Goal: Use online tool/utility: Utilize a website feature to perform a specific function

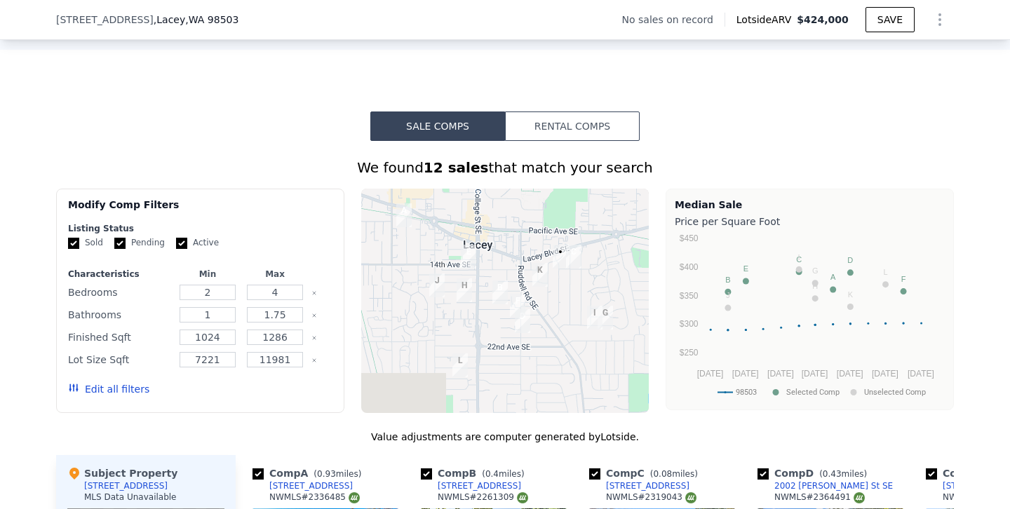
scroll to position [1496, 0]
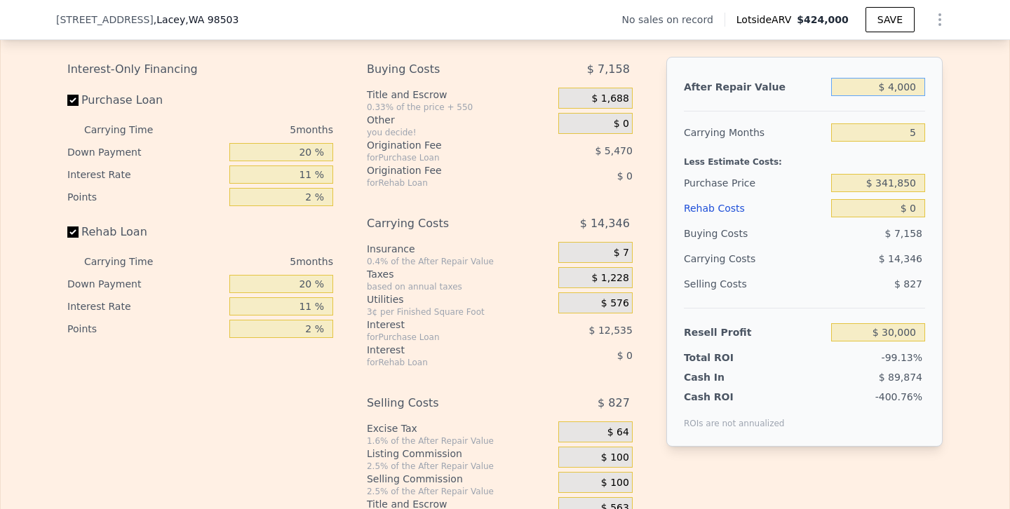
type input "$ 000"
type input "-$ 363,897"
type input "$ 400,000"
type input "$ 7,704"
type input "$ 400,000"
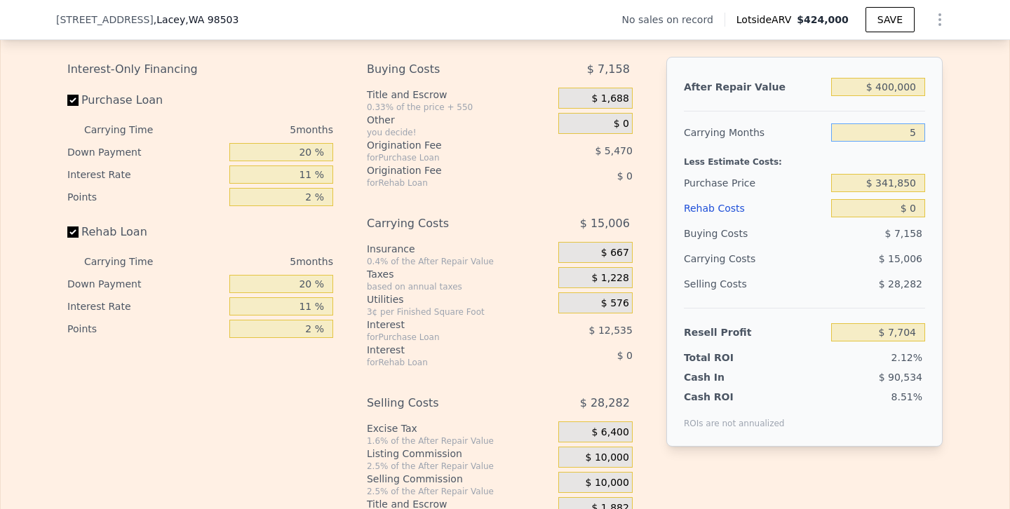
click at [911, 142] on input "5" at bounding box center [878, 132] width 94 height 18
type input "3"
type input "$ 13,706"
type input "3"
click at [889, 192] on input "$ 341,850" at bounding box center [878, 183] width 94 height 18
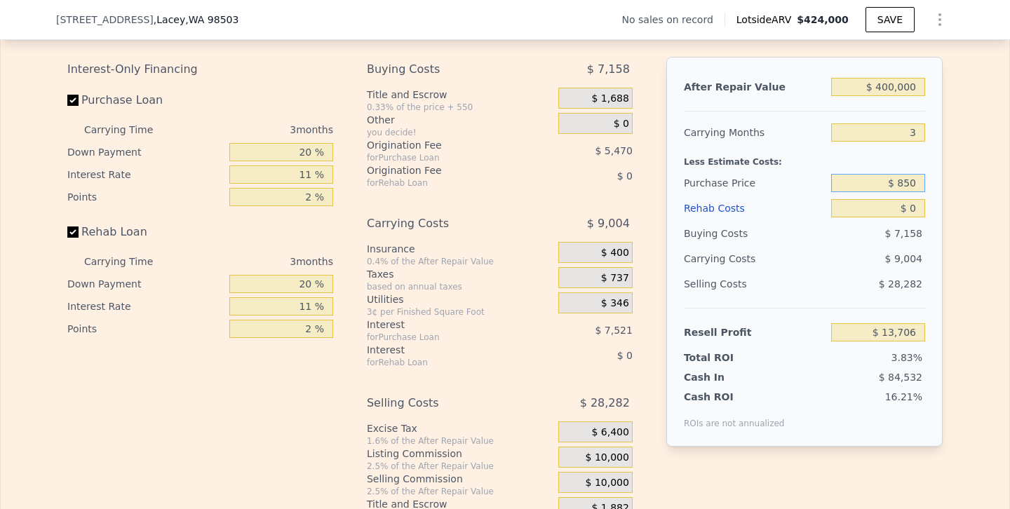
type input "$ 850"
click at [907, 217] on input "$ 0" at bounding box center [878, 208] width 94 height 18
type input "$ 368,800"
type input "$ 70"
type input "$ 368,726"
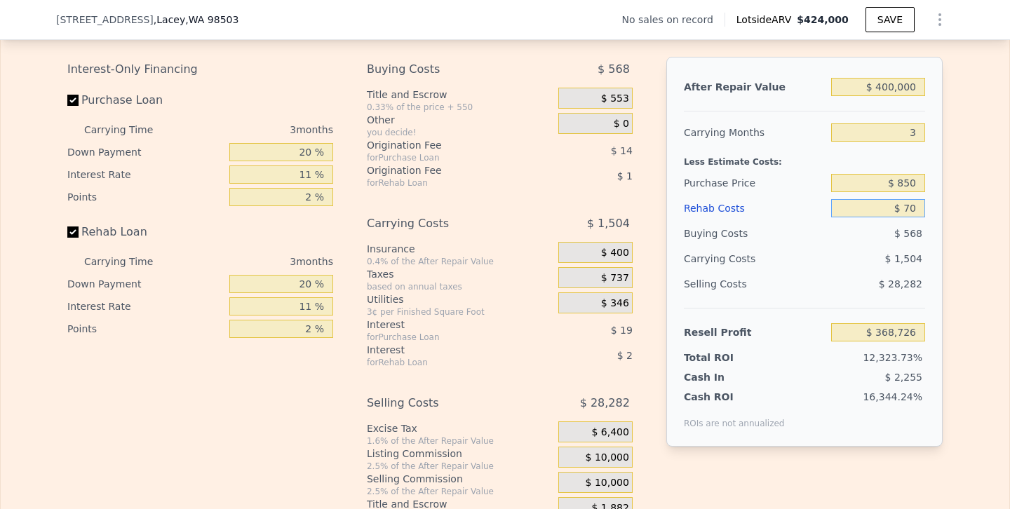
type input "$ 750"
type input "$ 368,020"
type input "$ 7,500"
type input "$ 361,015"
type input "$ 75,000"
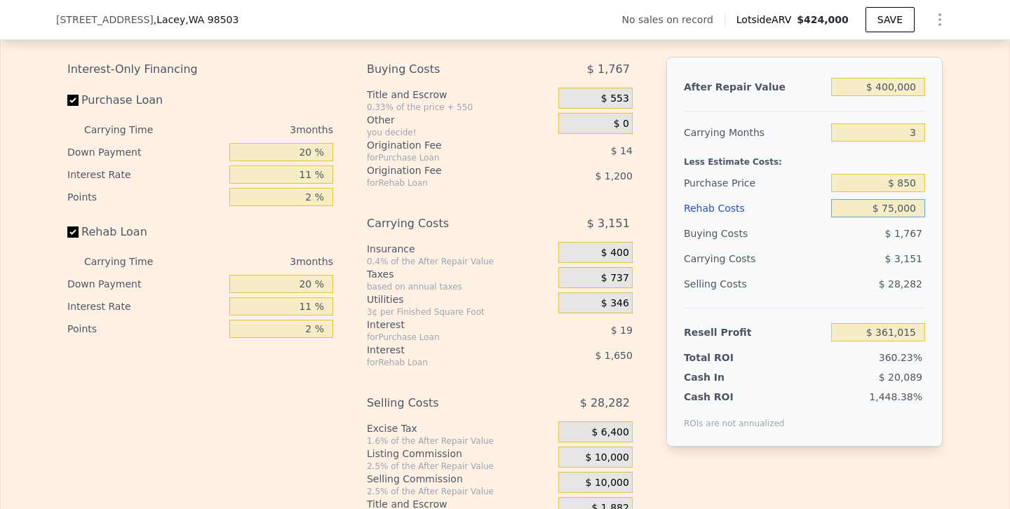
type input "$ 290,950"
type input "$ 75,000"
click at [899, 192] on input "$ 850" at bounding box center [878, 183] width 94 height 18
click at [910, 192] on input "$ 850" at bounding box center [878, 183] width 94 height 18
type input "$ 8"
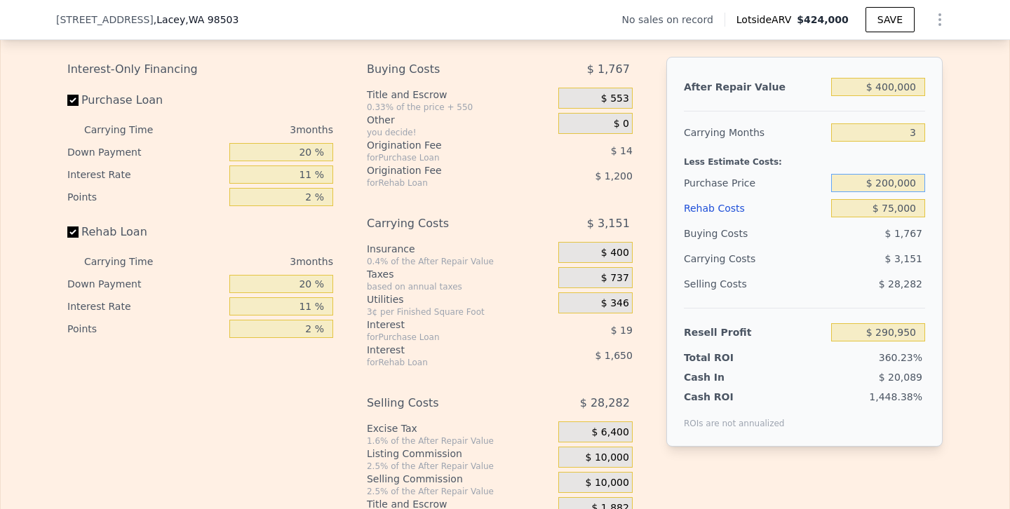
type input "$ 200,000"
click at [952, 239] on div "Edit the assumptions in yellow boxes. Input profit to calculate an offer price.…" at bounding box center [505, 262] width 1008 height 522
type input "$ 83,568"
click at [890, 192] on input "$ 200,000" at bounding box center [878, 183] width 94 height 18
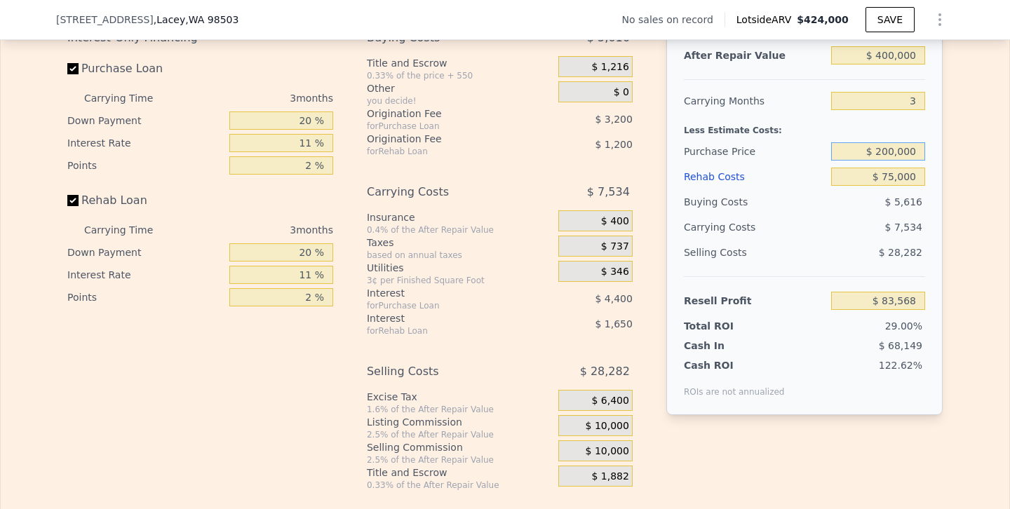
scroll to position [2041, 0]
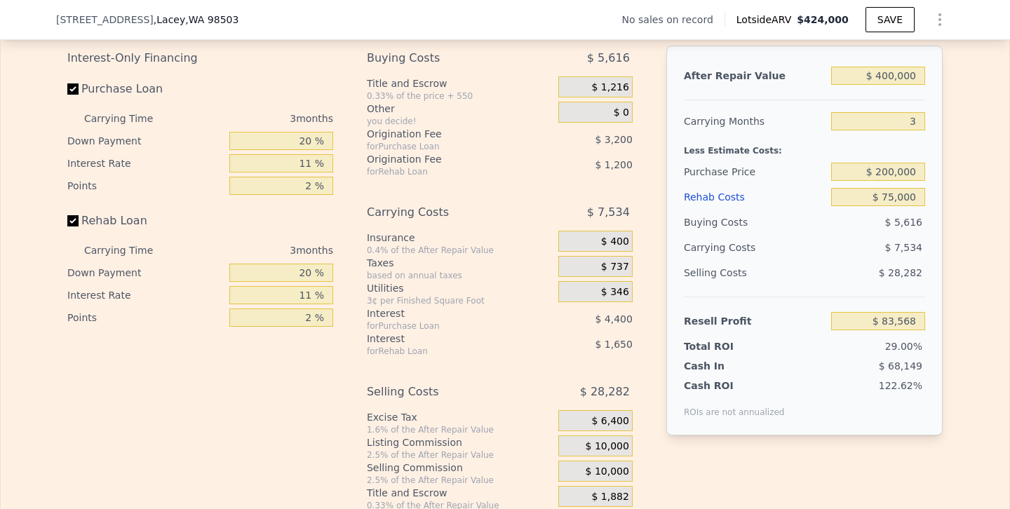
click at [954, 342] on div "Edit the assumptions in yellow boxes. Input profit to calculate an offer price.…" at bounding box center [505, 250] width 1008 height 522
click at [889, 181] on input "$ 200,000" at bounding box center [878, 172] width 94 height 18
type input "$ 250,000"
click at [959, 229] on div "Edit the assumptions in yellow boxes. Input profit to calculate an offer price.…" at bounding box center [505, 250] width 1008 height 522
type input "$ 31,503"
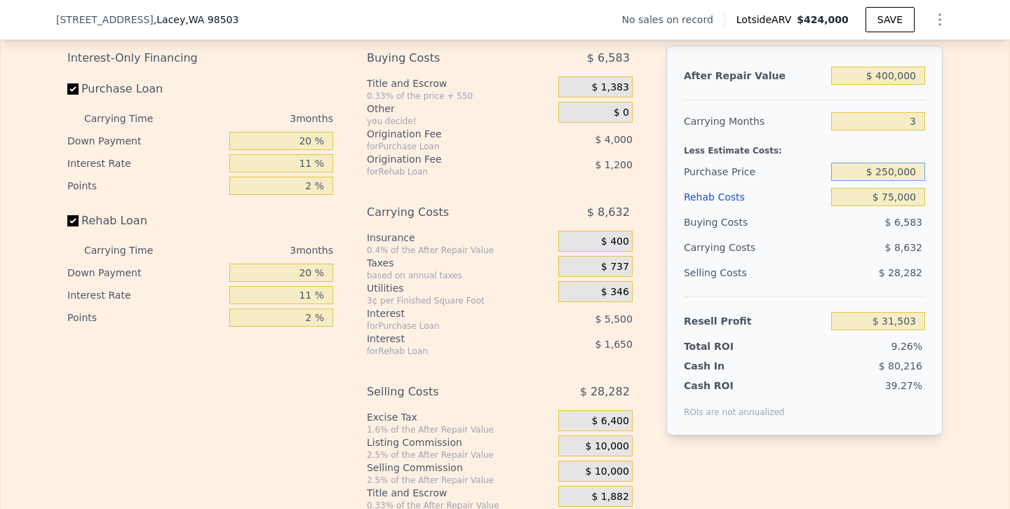
click at [889, 181] on input "$ 250,000" at bounding box center [878, 172] width 94 height 18
type input "$ 225,000"
click at [940, 242] on div "Edit the assumptions in yellow boxes. Input profit to calculate an offer price.…" at bounding box center [505, 250] width 898 height 522
type input "$ 57,536"
click at [887, 181] on input "$ 225,000" at bounding box center [878, 172] width 94 height 18
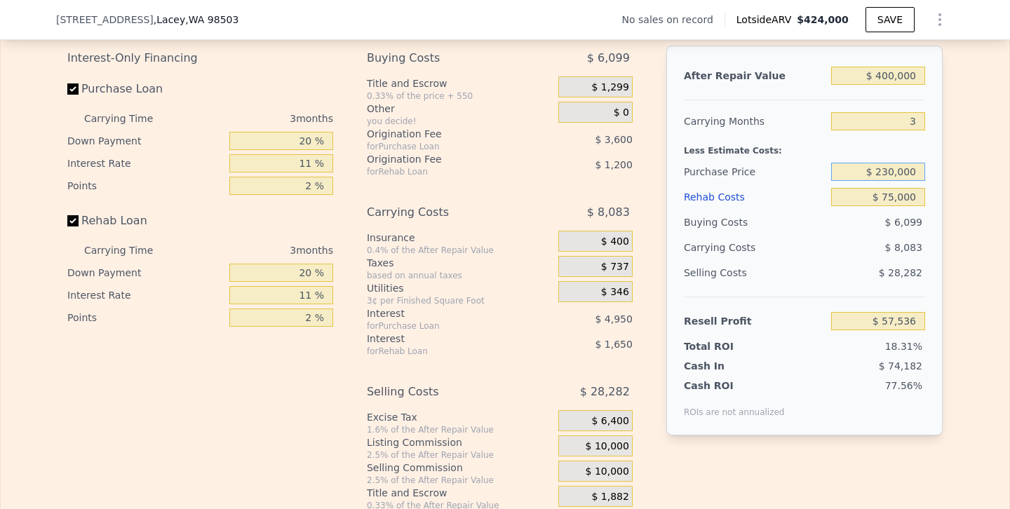
type input "$ 230,000"
click at [936, 264] on div "After Repair Value $ 400,000 Carrying Months 3 Less Estimate Costs: Purchase Pr…" at bounding box center [804, 241] width 276 height 390
type input "$ 52,328"
